Goal: Task Accomplishment & Management: Use online tool/utility

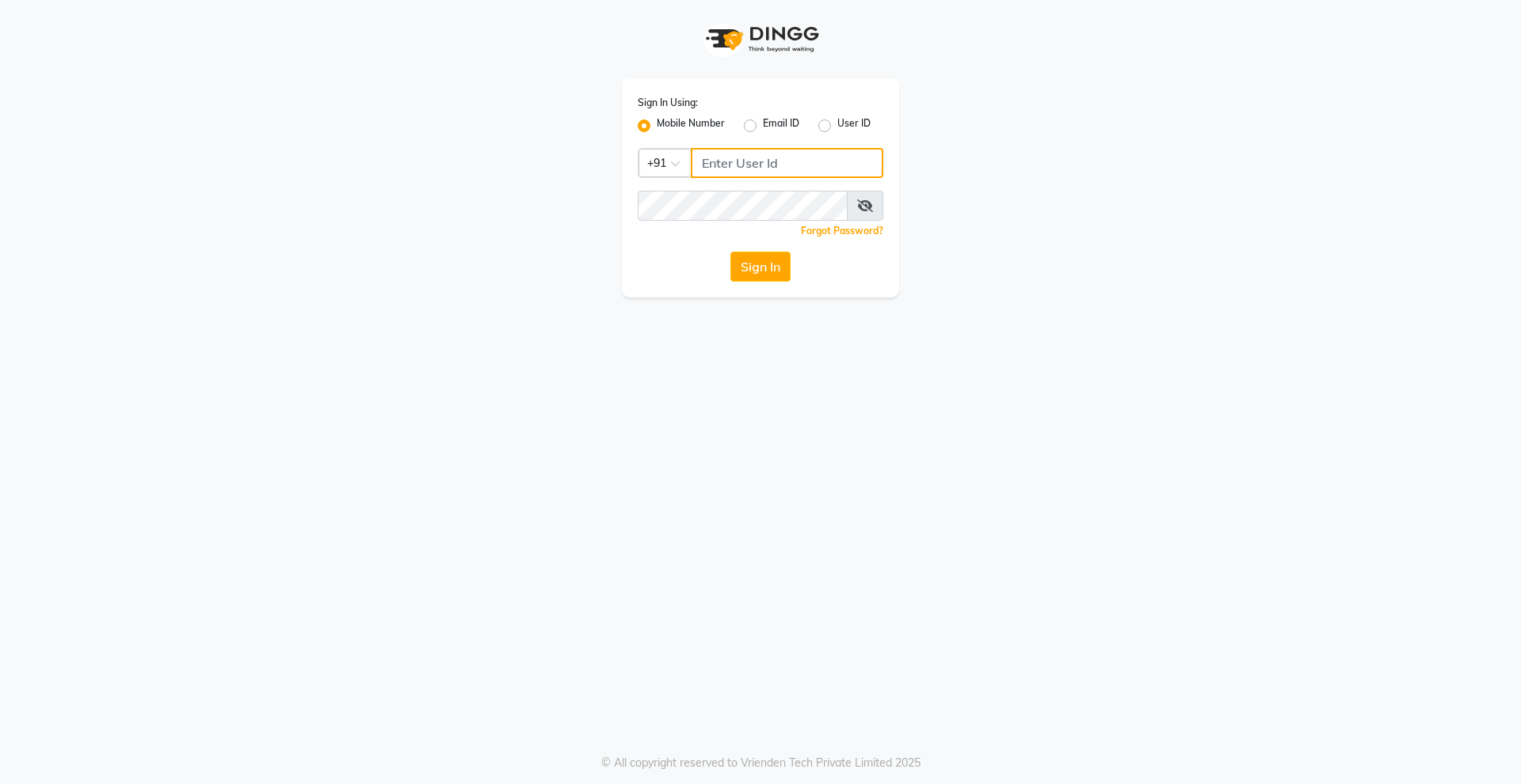
click at [794, 169] on input "Username" at bounding box center [786, 163] width 192 height 30
type input "9910315227"
click at [730, 251] on button "Sign In" at bounding box center [760, 266] width 60 height 30
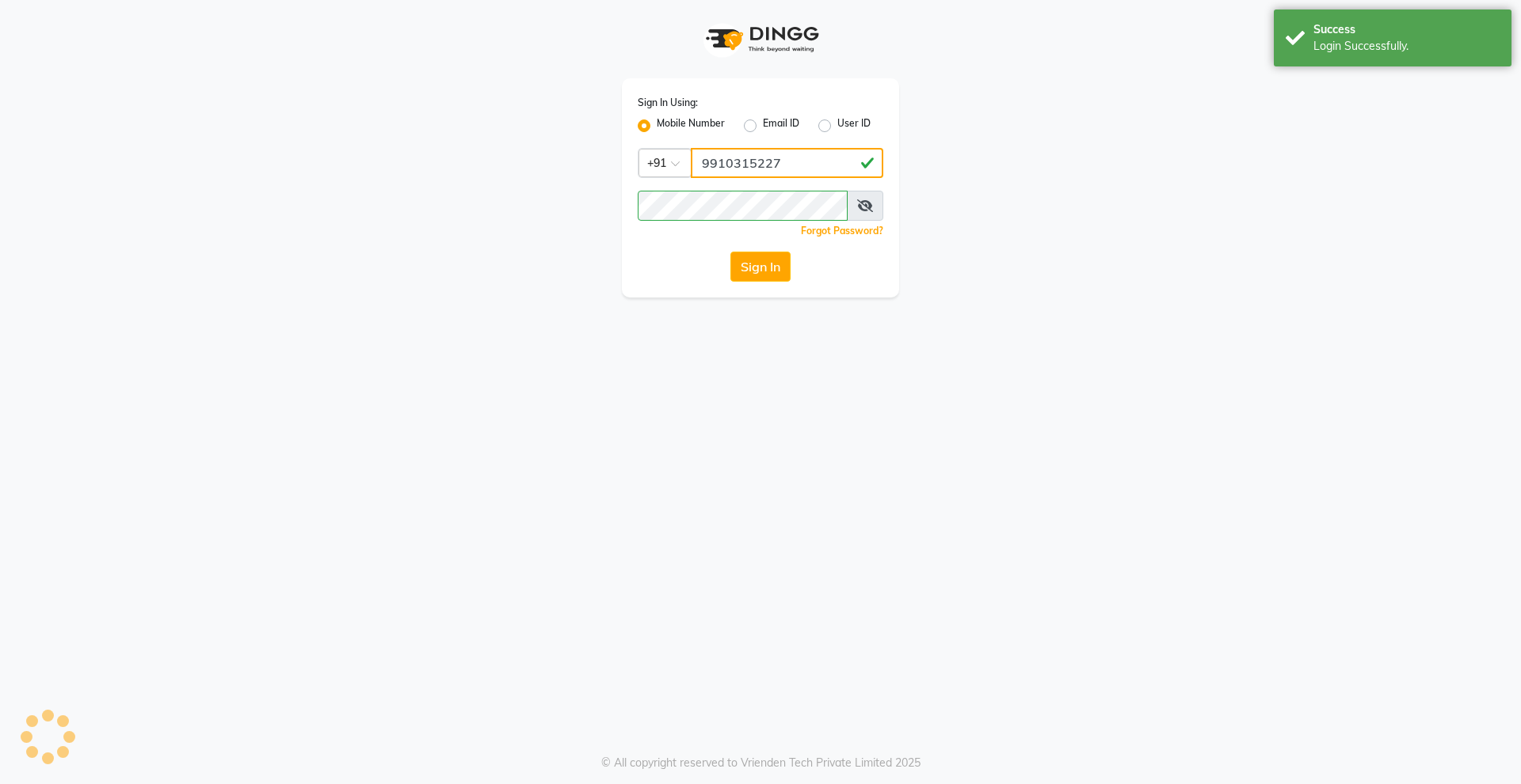
click at [794, 169] on input "9910315227" at bounding box center [786, 163] width 192 height 30
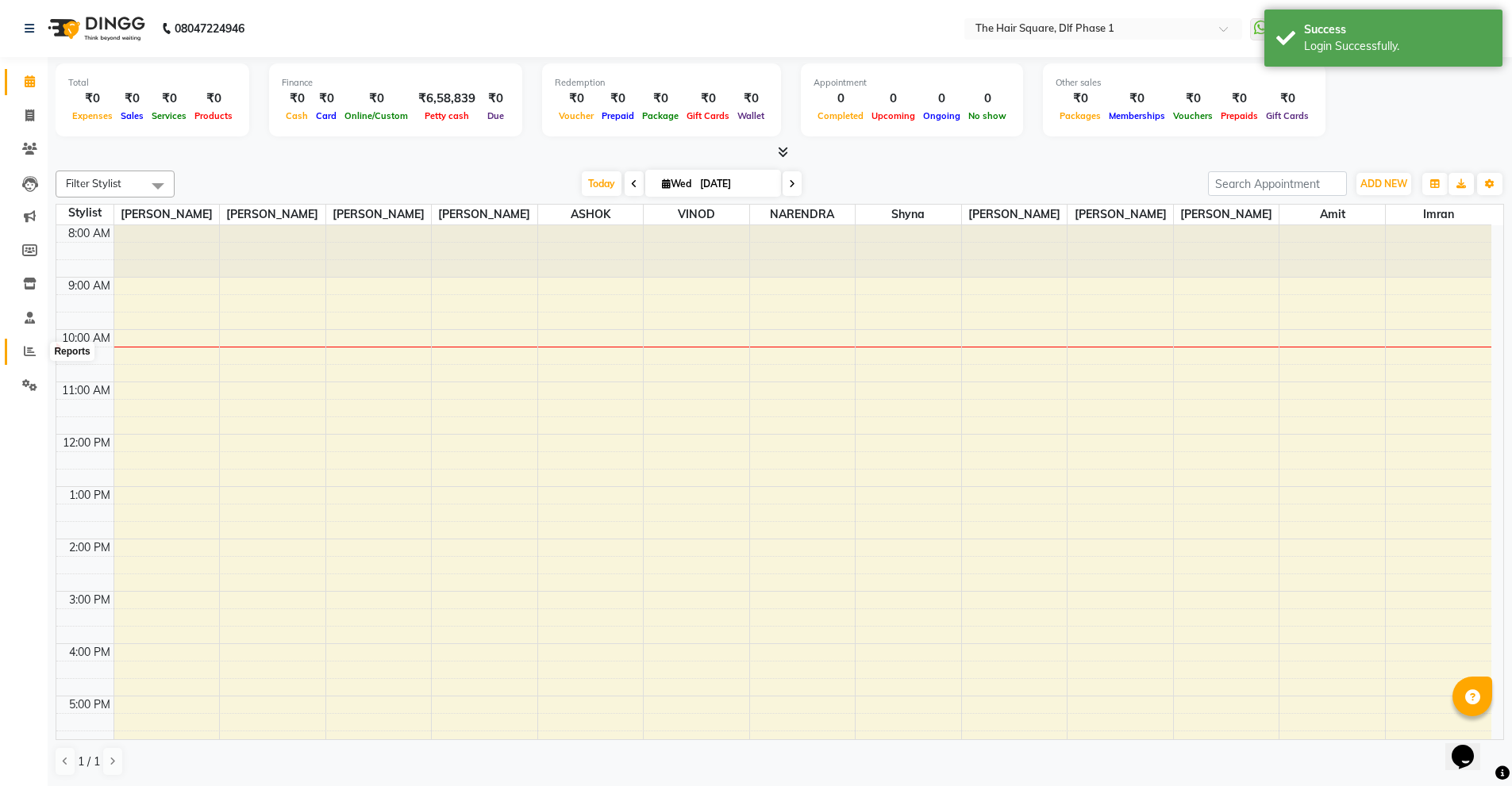
click at [25, 356] on icon at bounding box center [29, 351] width 12 height 12
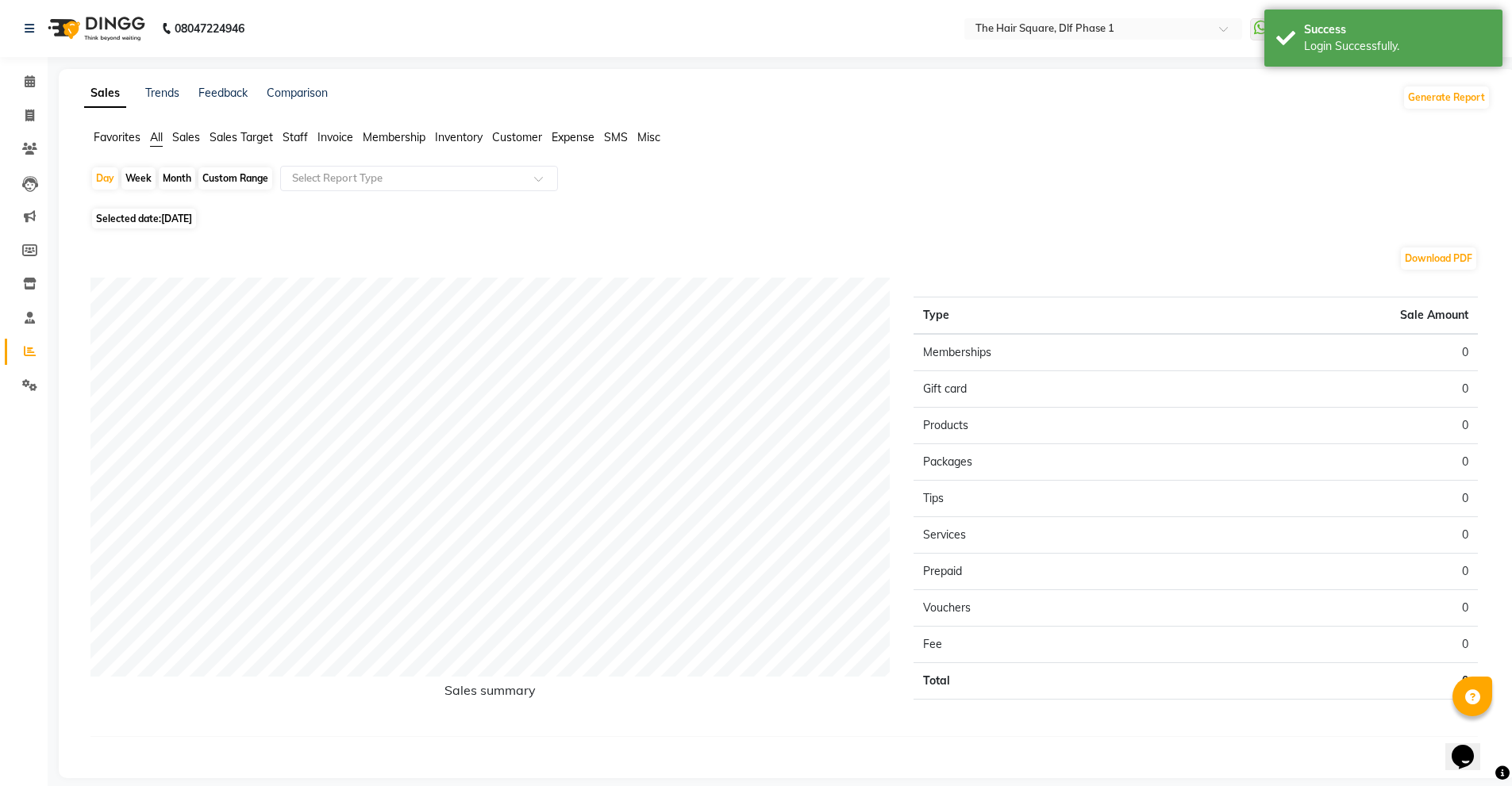
click at [295, 140] on span "Staff" at bounding box center [294, 136] width 25 height 14
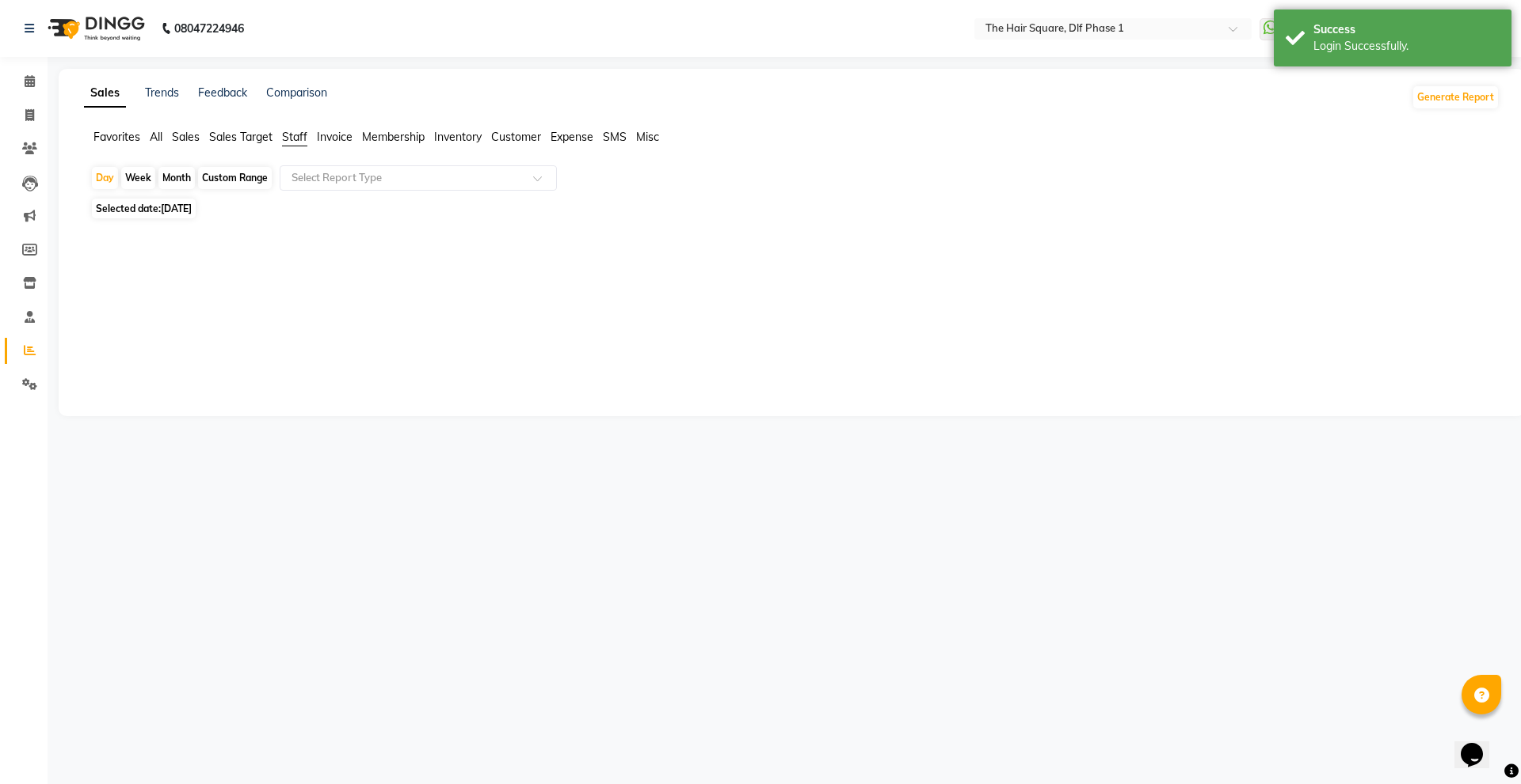
click at [178, 214] on span "[DATE]" at bounding box center [175, 208] width 31 height 12
select select "9"
select select "2025"
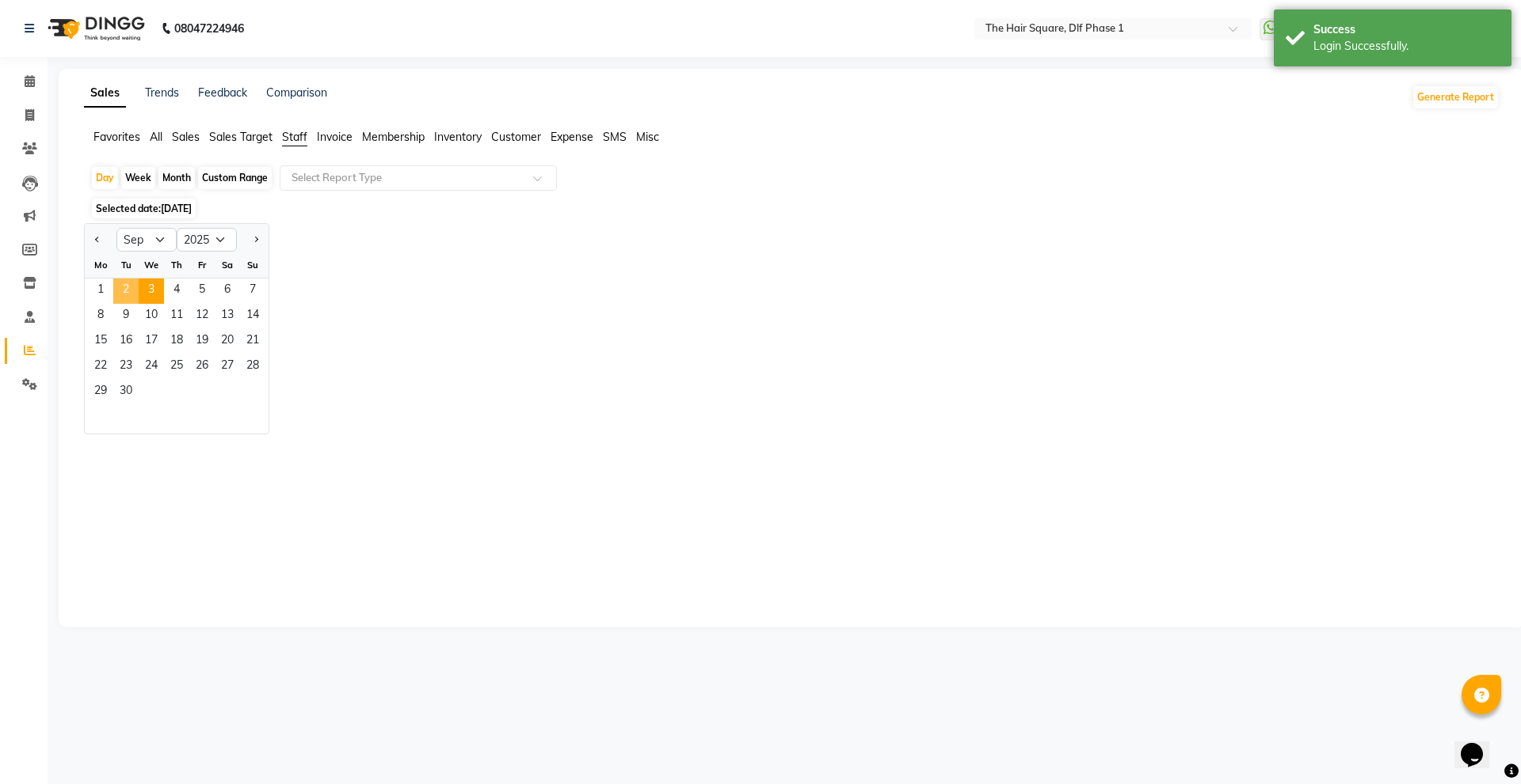
click at [126, 290] on span "2" at bounding box center [126, 291] width 25 height 25
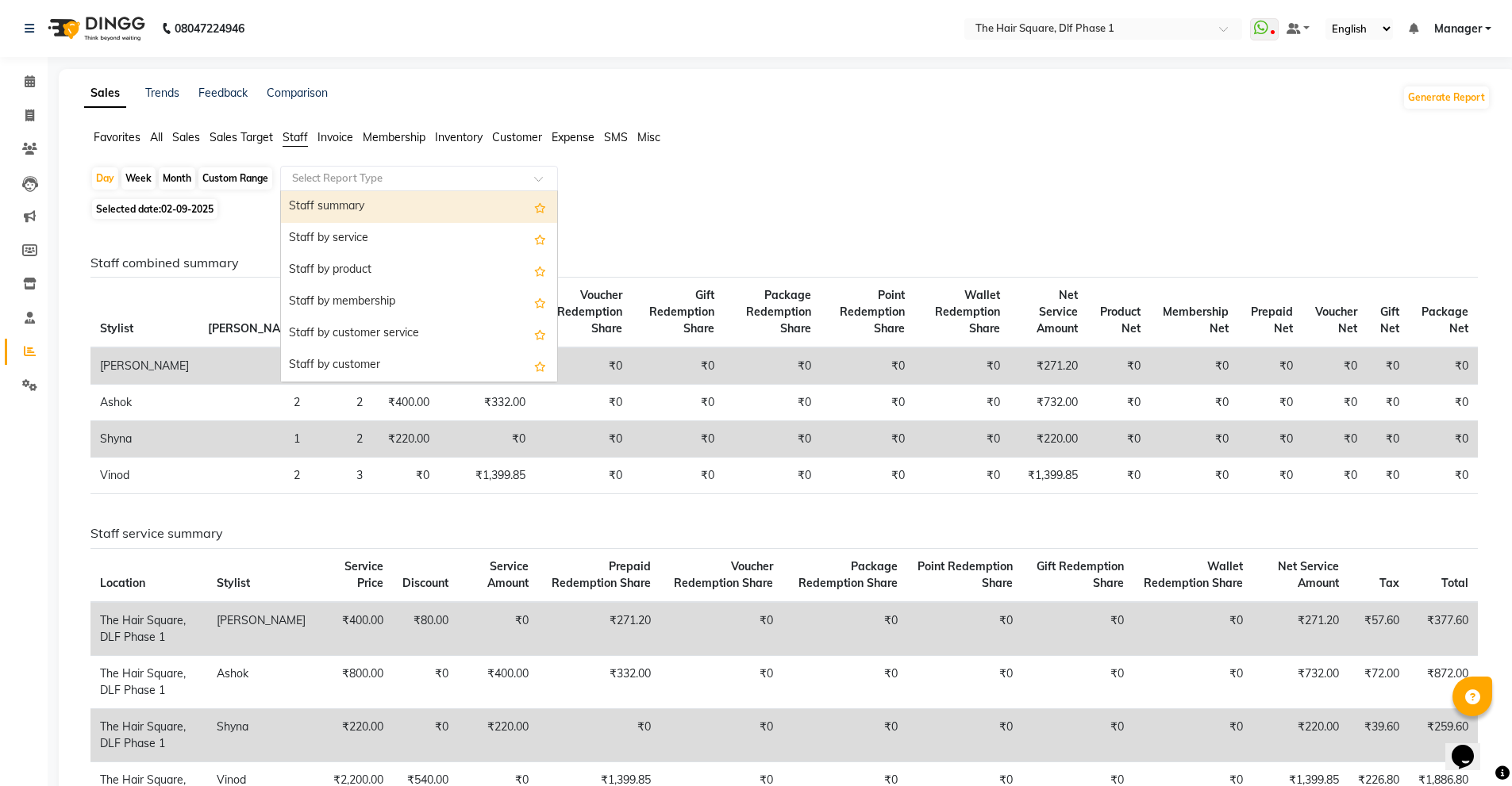
click at [475, 175] on input "text" at bounding box center [402, 178] width 228 height 16
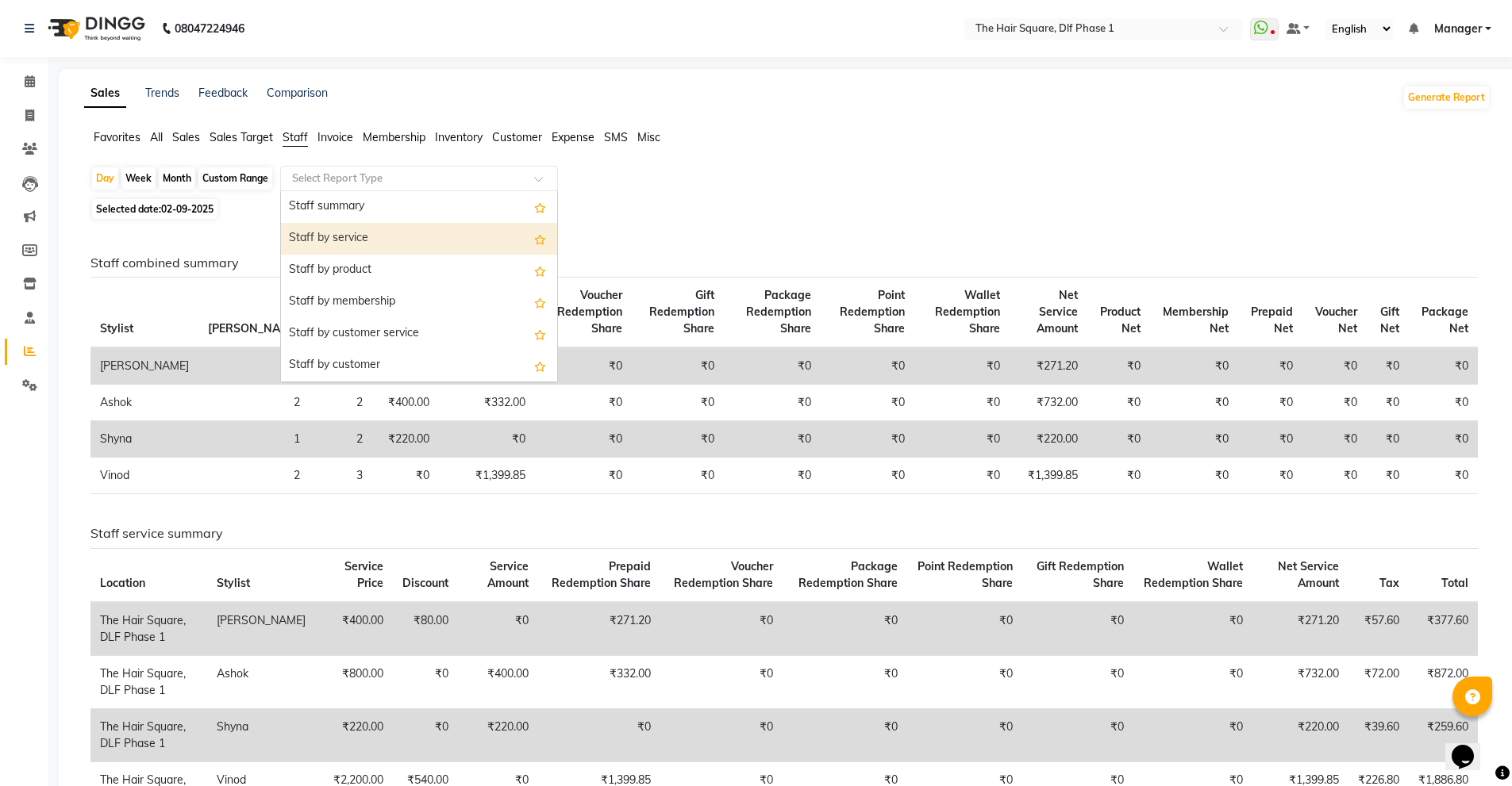
click at [463, 245] on div "Staff by service" at bounding box center [419, 239] width 276 height 32
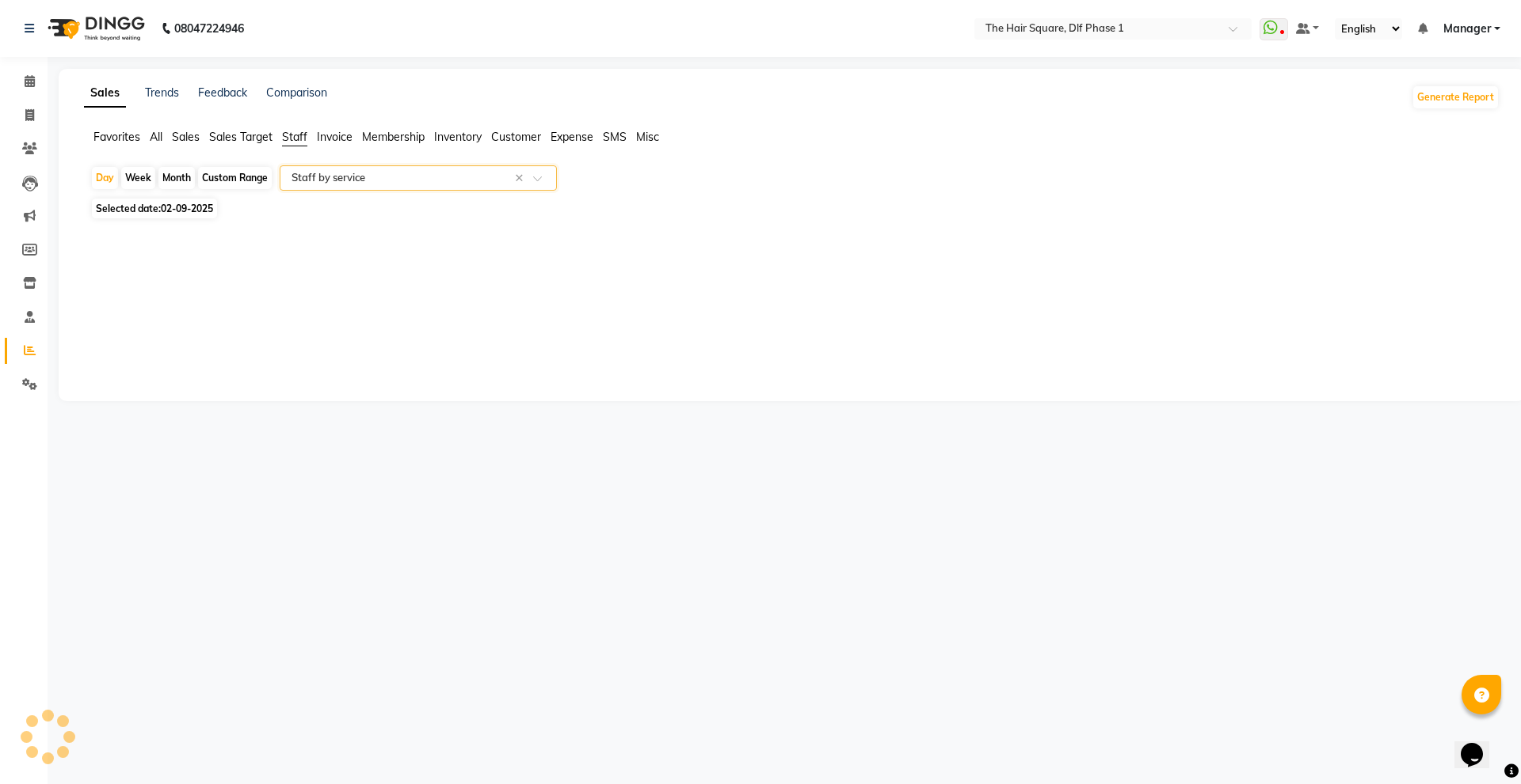
select select "full_report"
select select "csv"
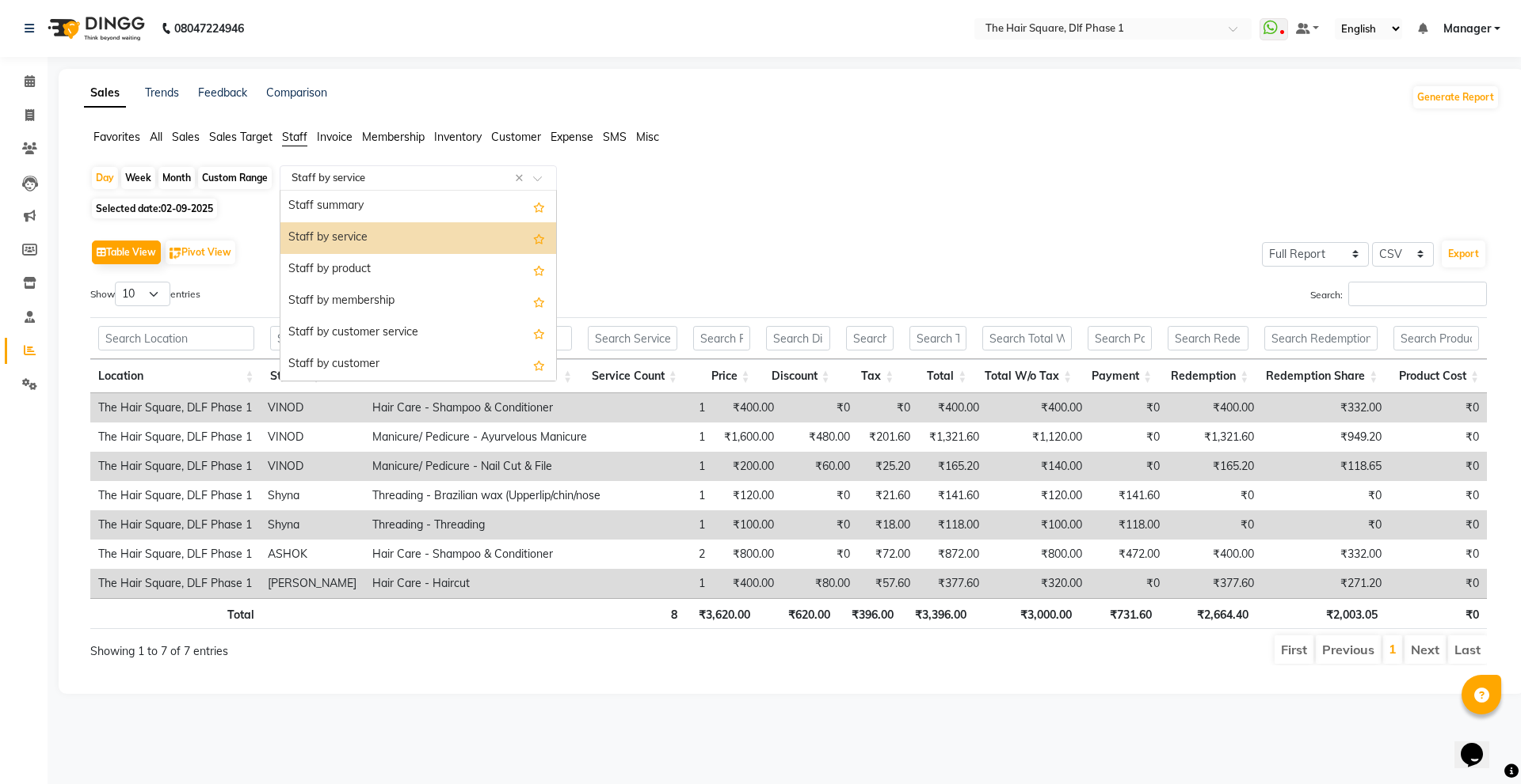
click at [472, 178] on input "text" at bounding box center [402, 177] width 228 height 16
click at [474, 195] on div "Staff summary" at bounding box center [418, 206] width 276 height 32
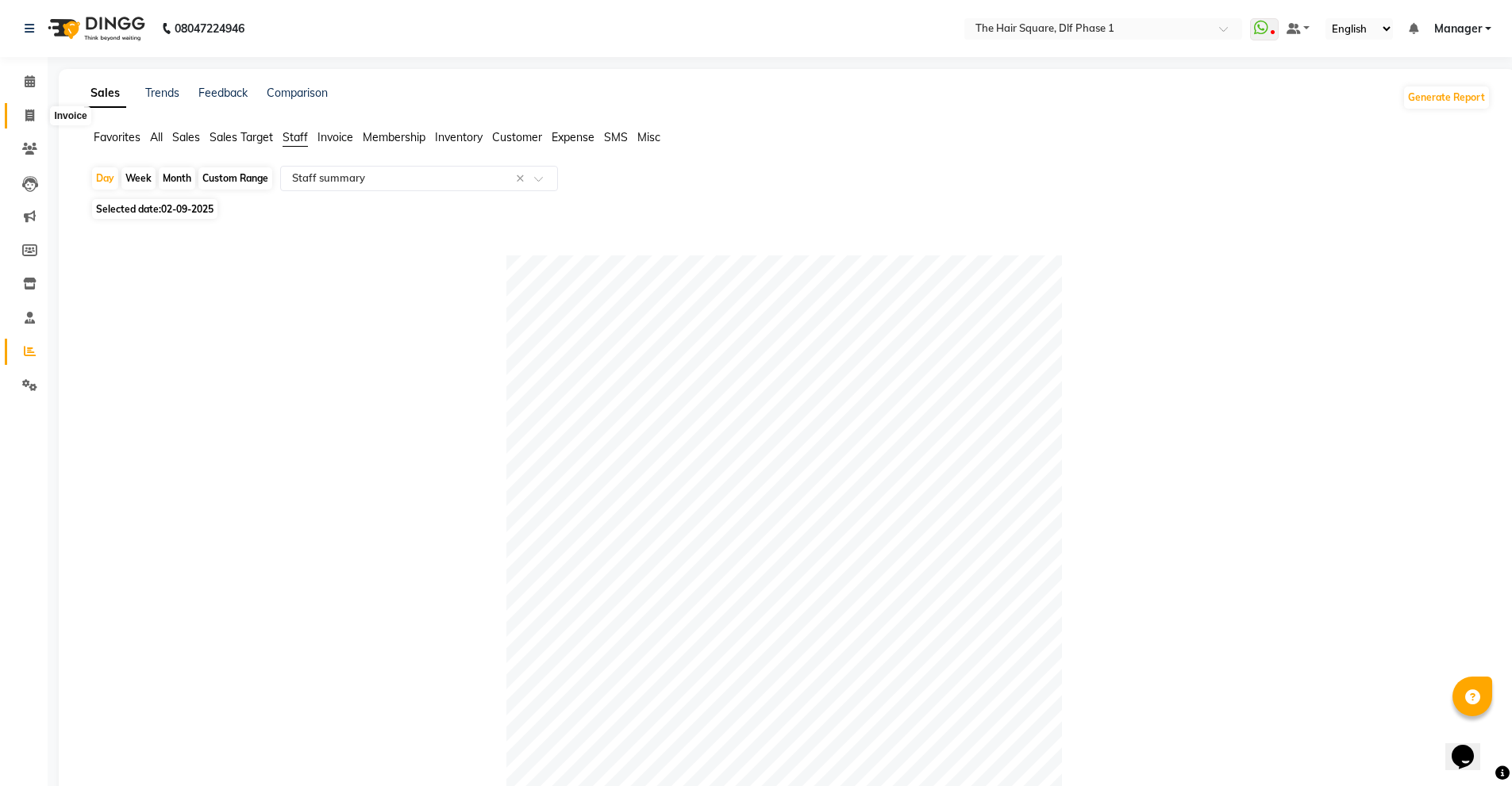
click at [38, 119] on span at bounding box center [30, 116] width 28 height 18
select select "service"
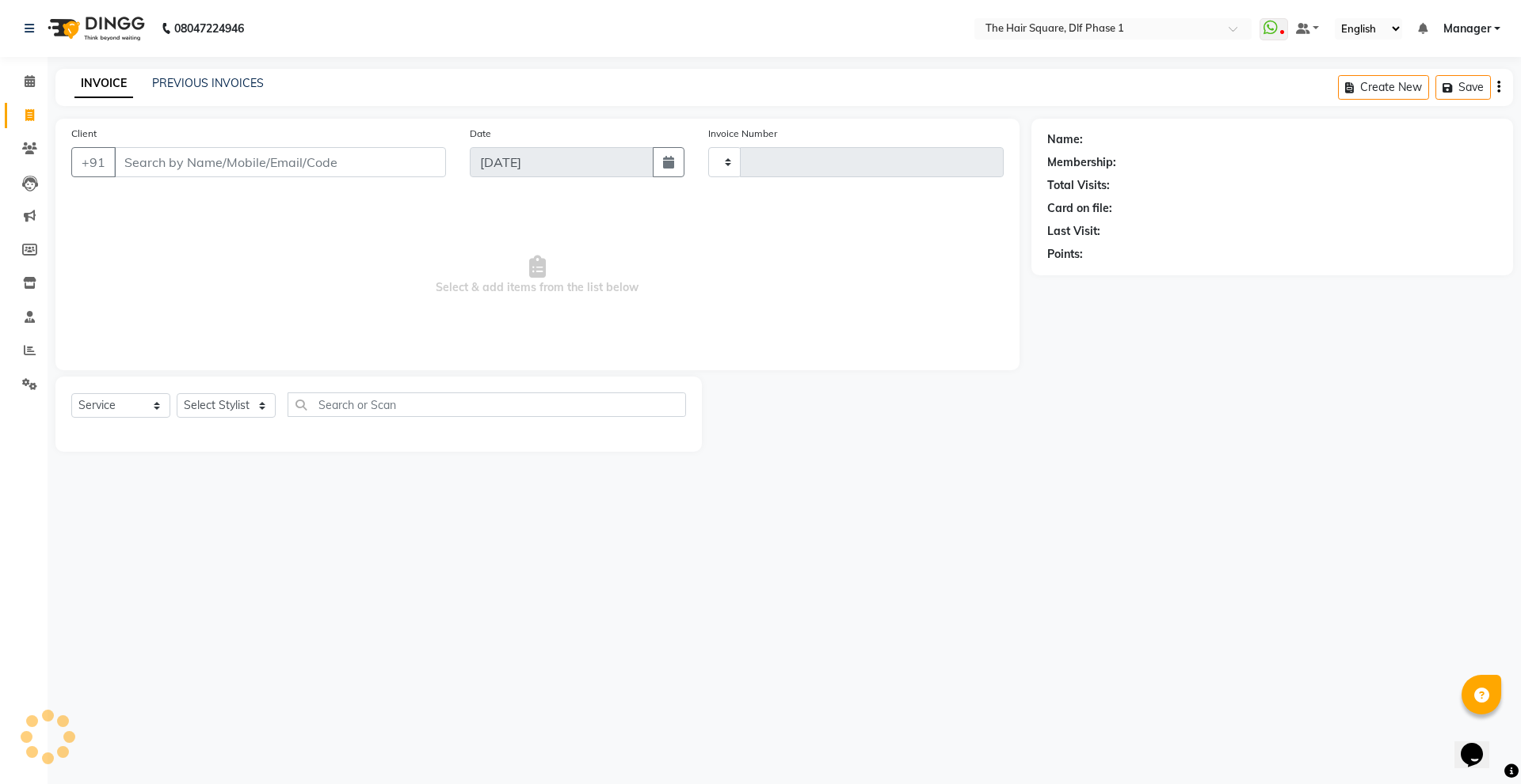
type input "2041"
select select "5766"
click at [144, 166] on input "Client" at bounding box center [281, 162] width 332 height 30
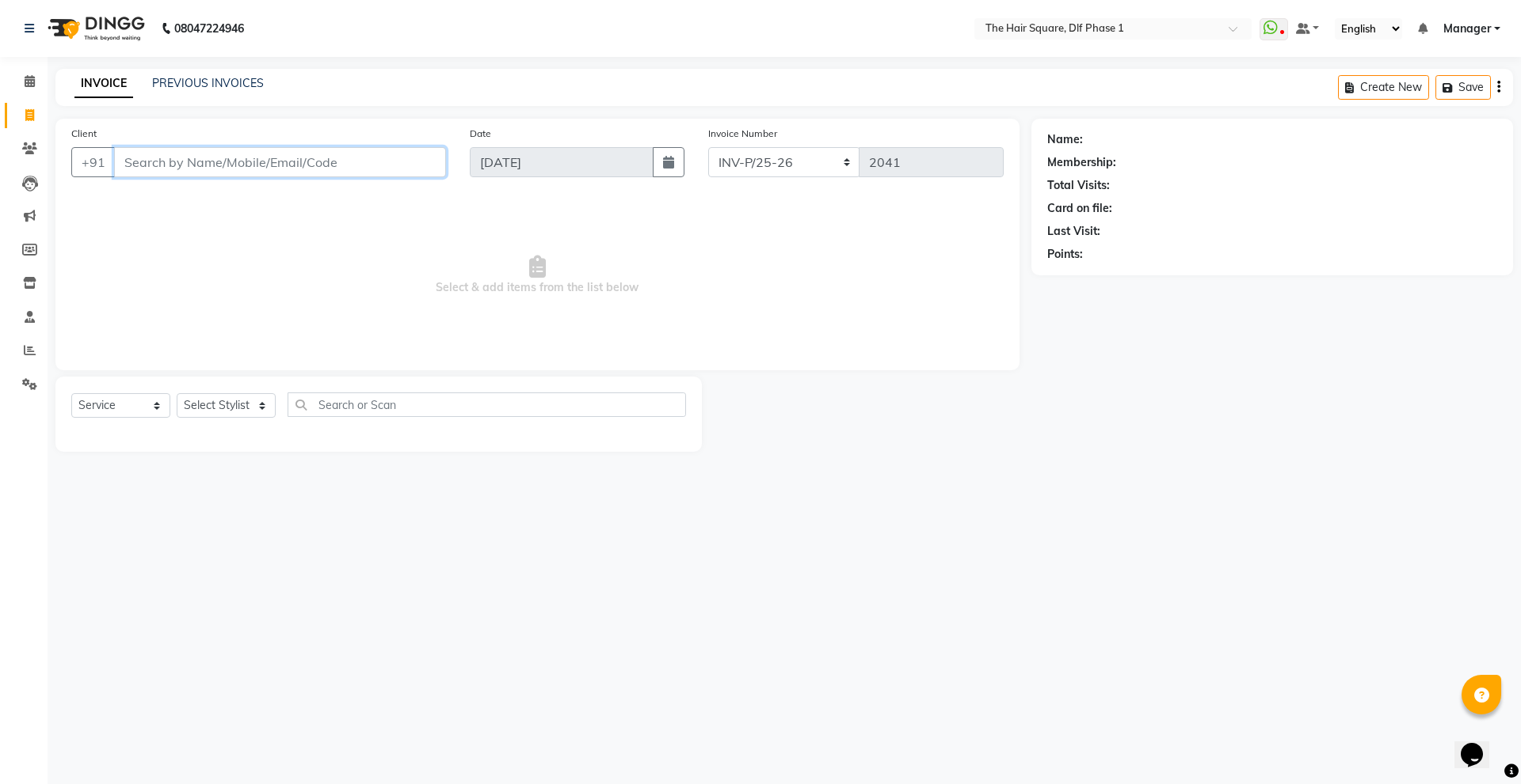
click at [144, 166] on input "Client" at bounding box center [281, 162] width 332 height 30
